Goal: Navigation & Orientation: Understand site structure

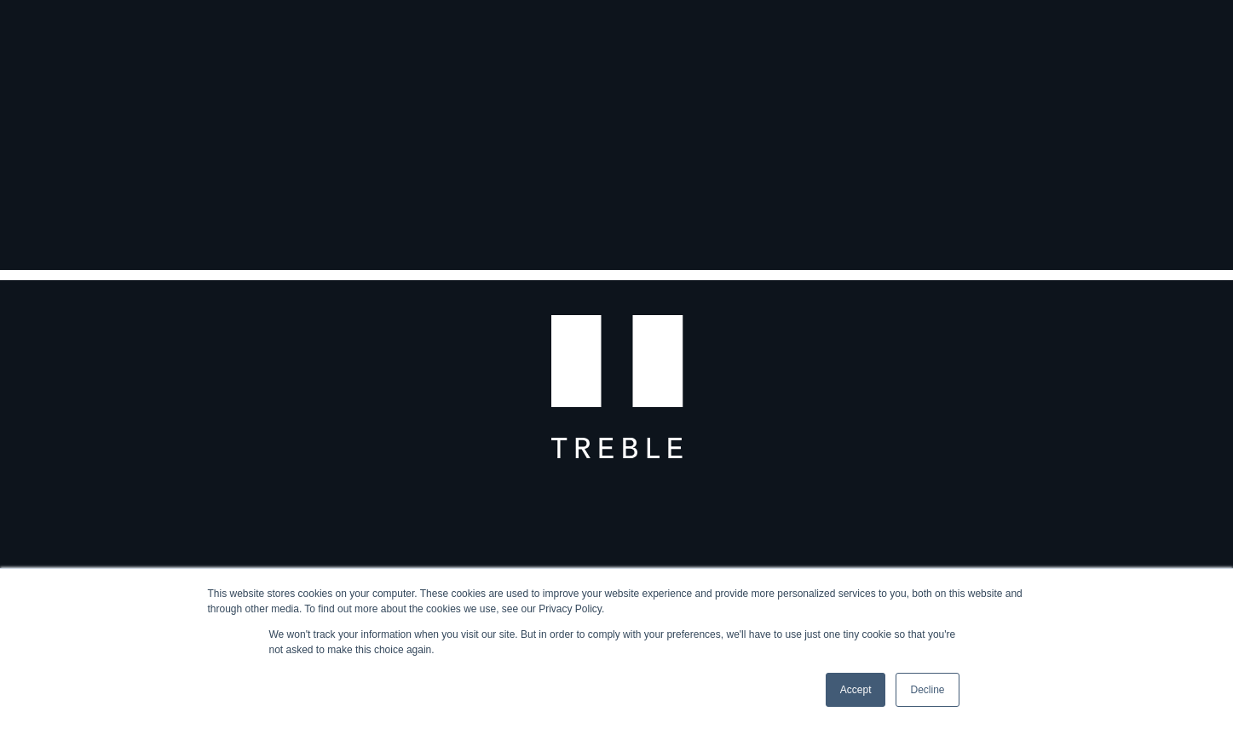
click at [843, 687] on link "Accept" at bounding box center [856, 690] width 60 height 34
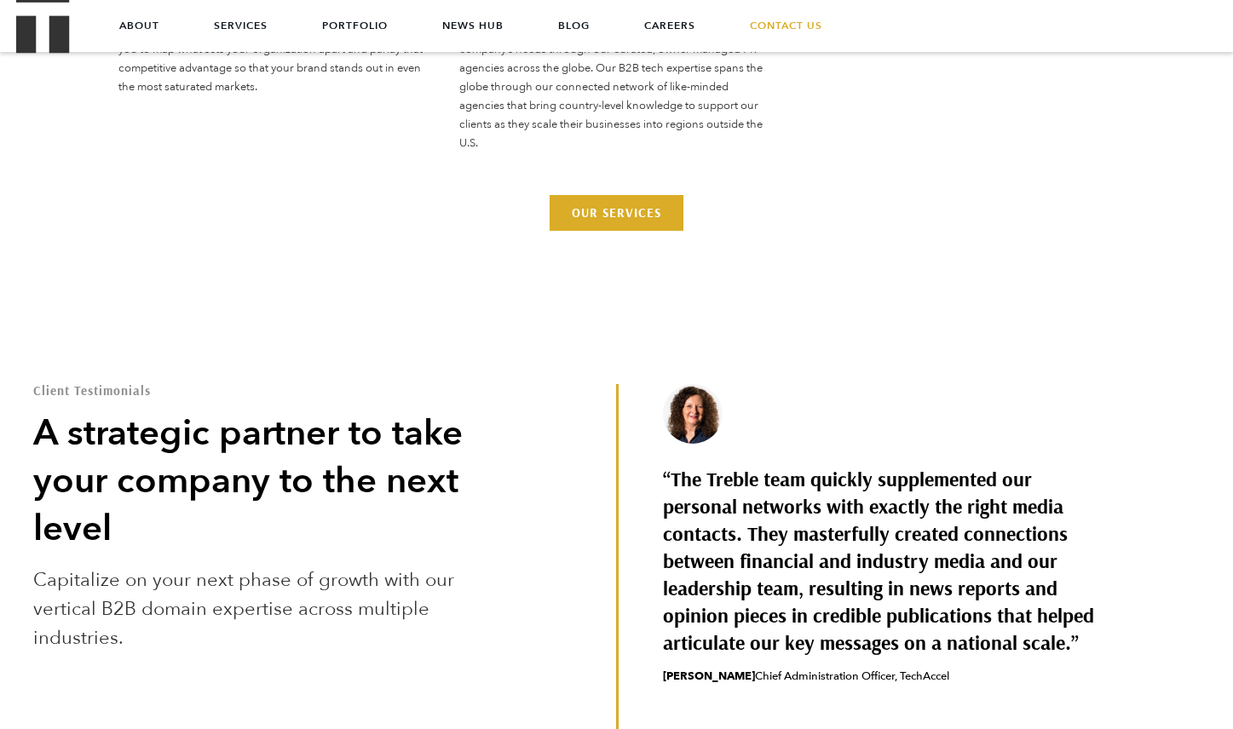
scroll to position [4103, 0]
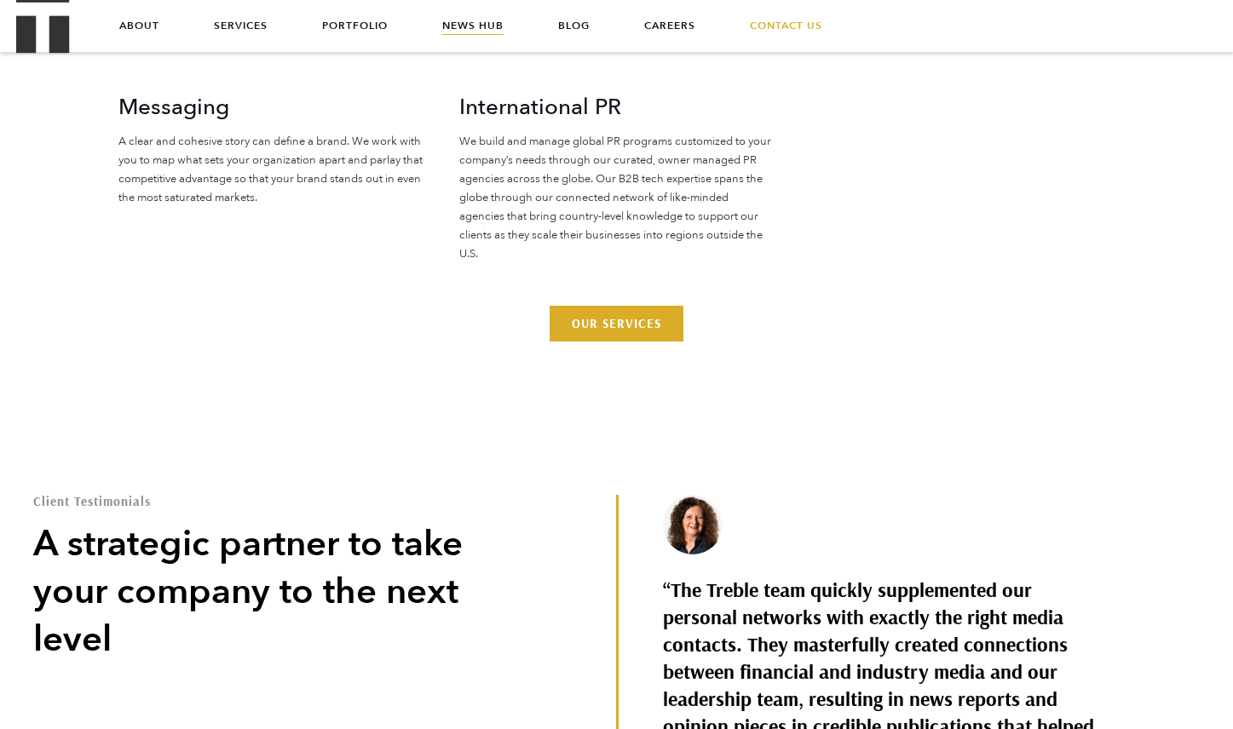
click at [476, 14] on link "News Hub" at bounding box center [472, 25] width 61 height 51
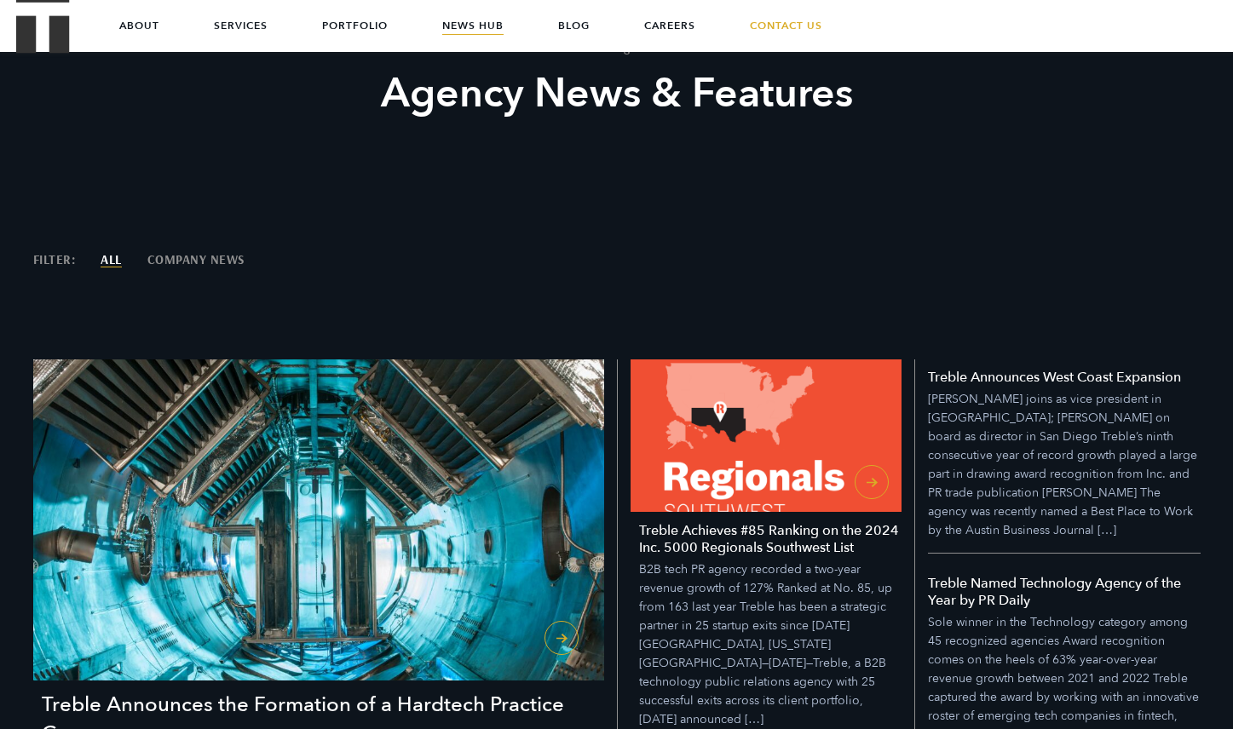
scroll to position [193, 0]
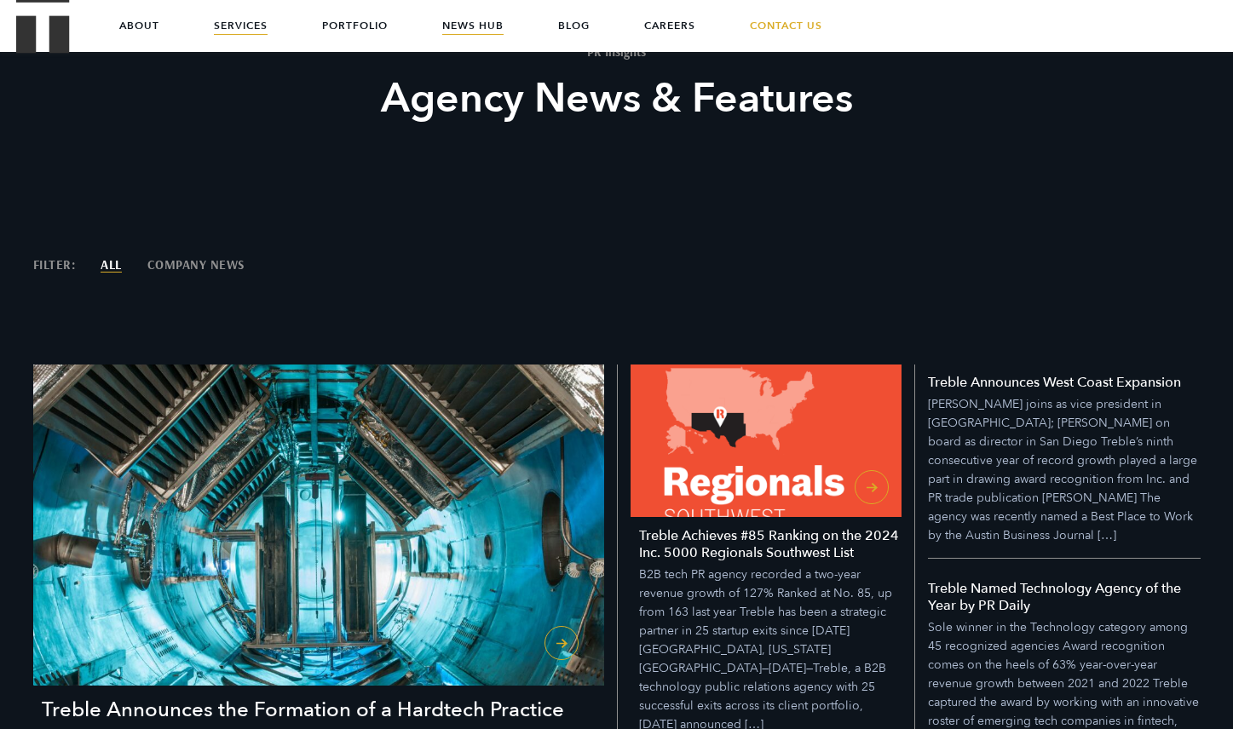
click at [236, 29] on link "Services" at bounding box center [241, 25] width 54 height 51
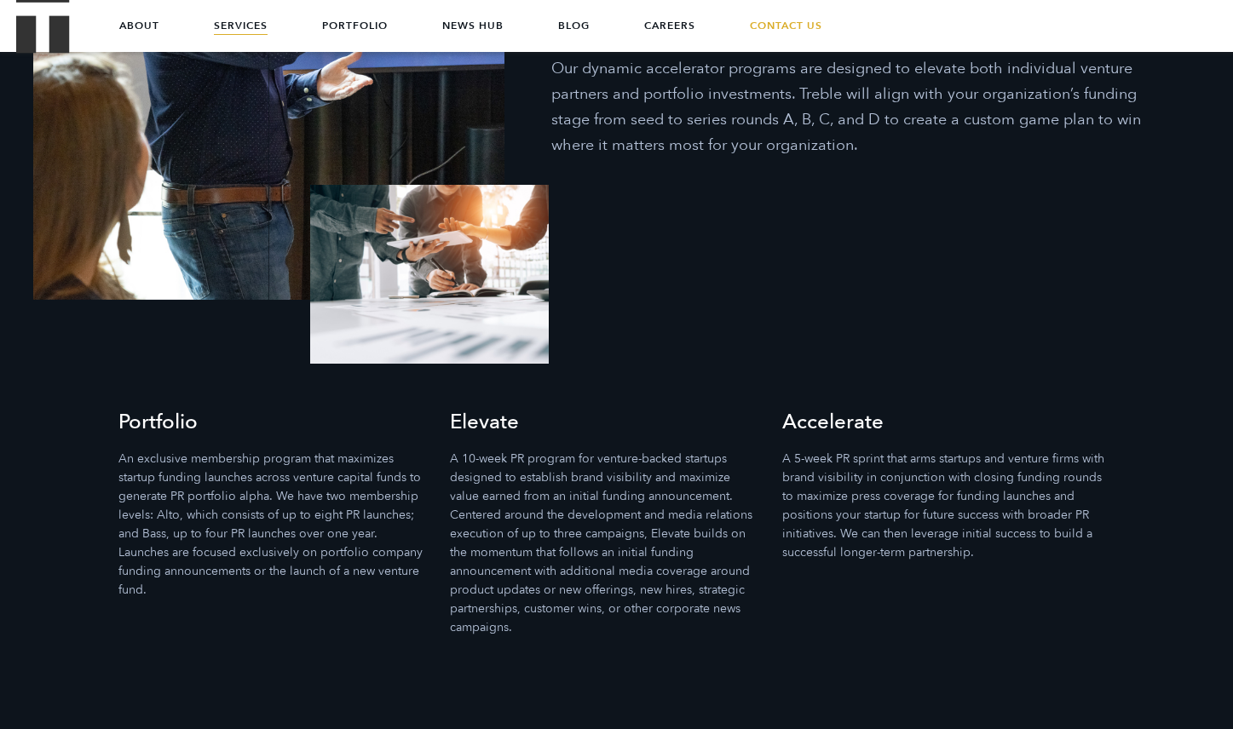
scroll to position [4285, 0]
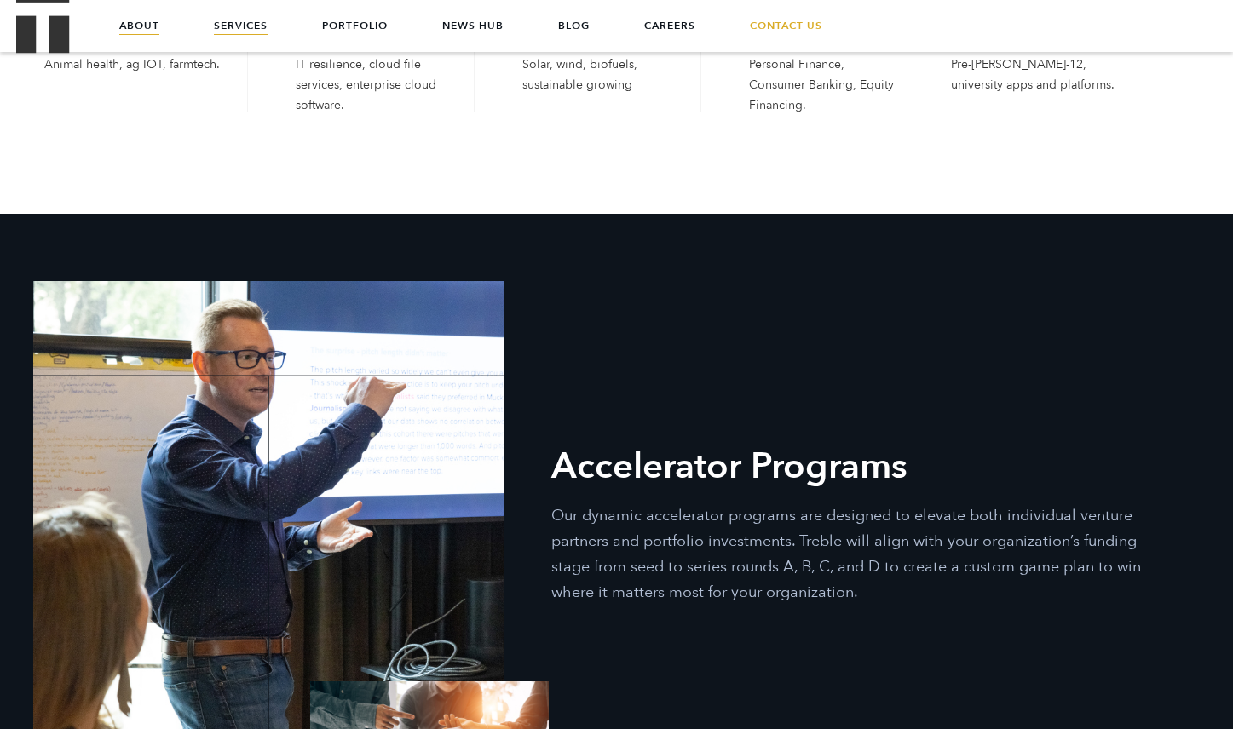
click at [129, 26] on link "About" at bounding box center [139, 25] width 40 height 51
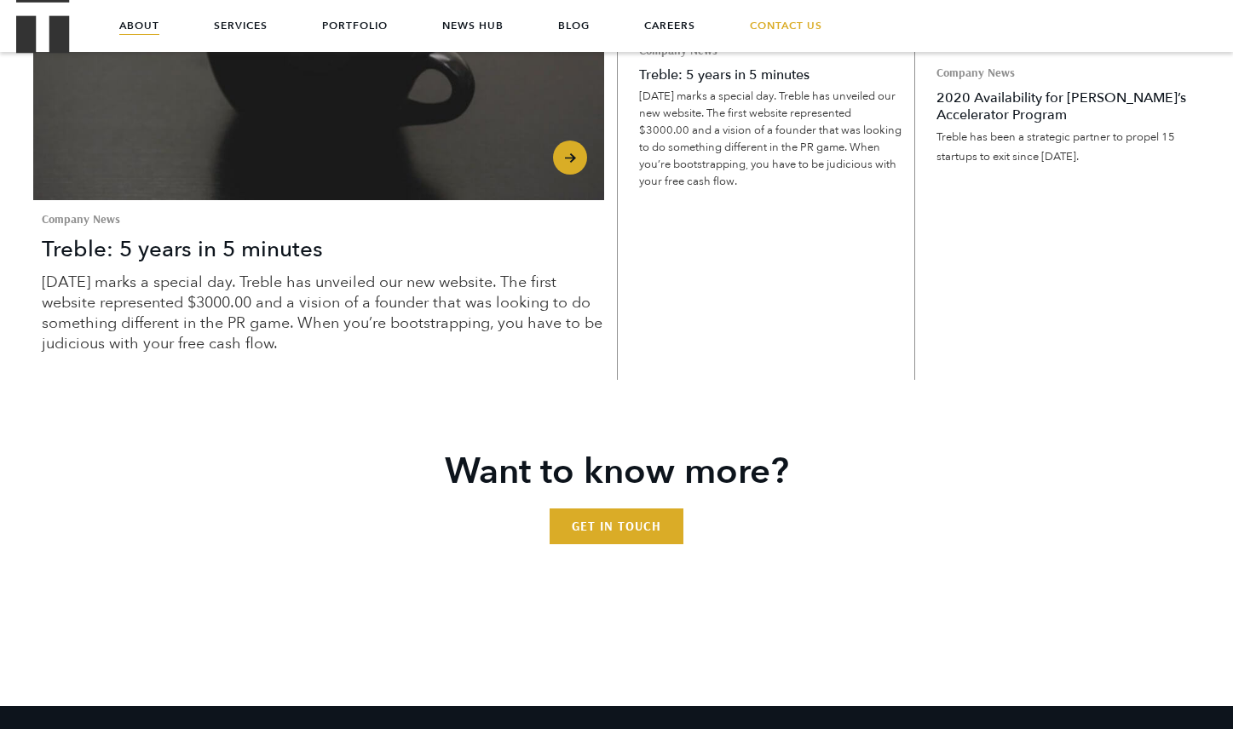
scroll to position [3862, 0]
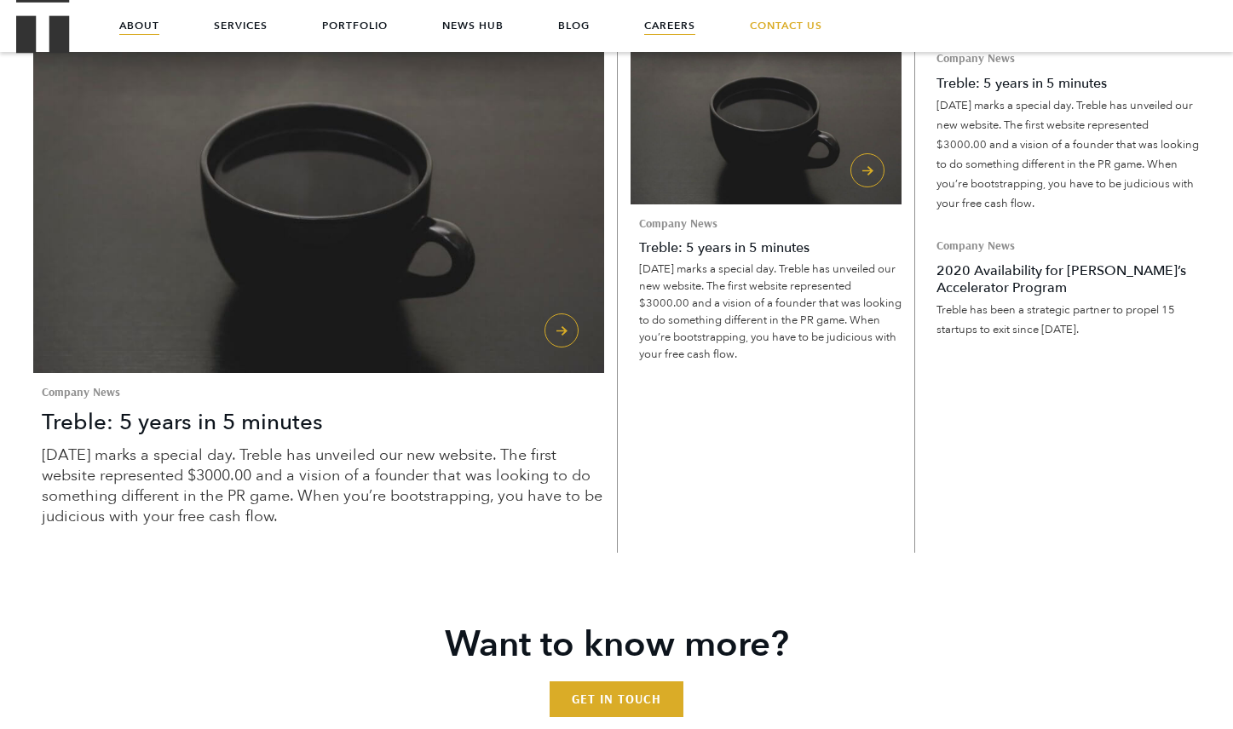
click at [688, 32] on link "Careers" at bounding box center [669, 25] width 51 height 51
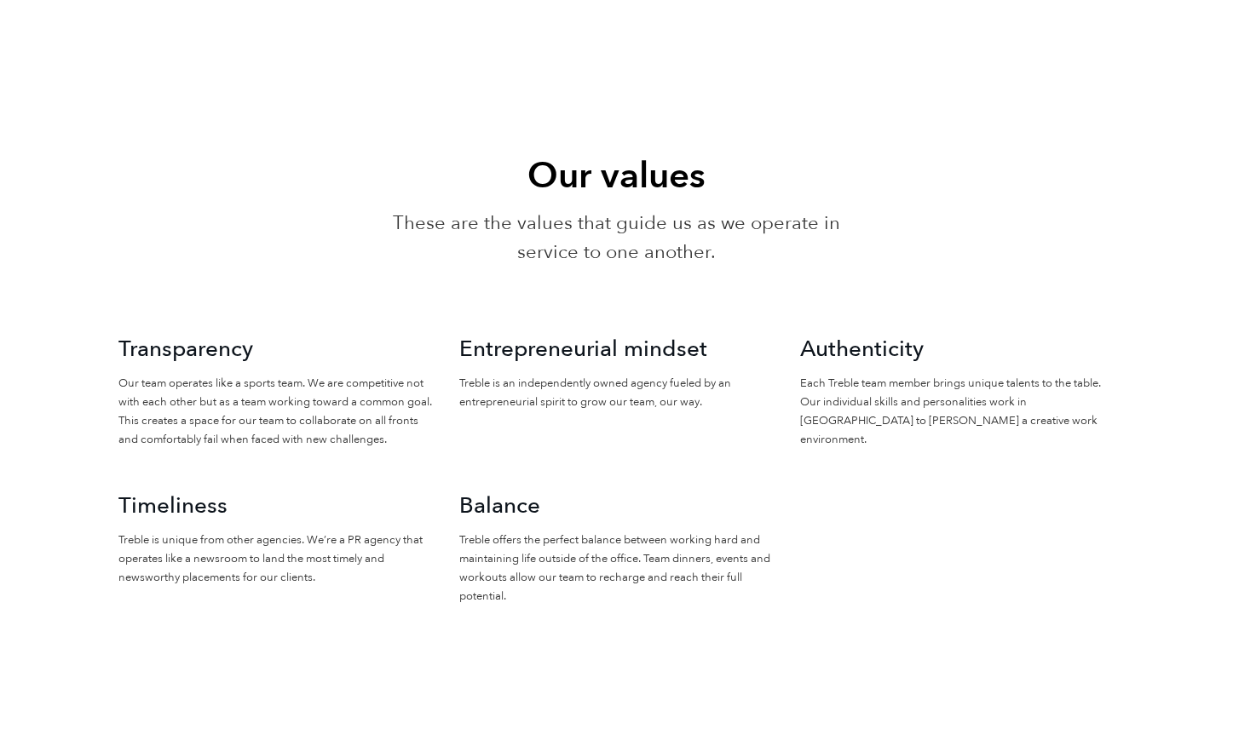
scroll to position [1173, 0]
